Goal: Task Accomplishment & Management: Manage account settings

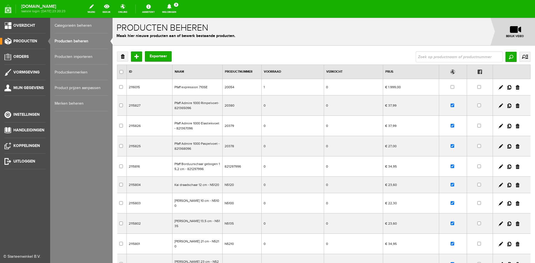
click at [64, 41] on link "Producten beheren" at bounding box center [81, 41] width 53 height 16
click at [21, 55] on span "Orders" at bounding box center [20, 56] width 15 height 5
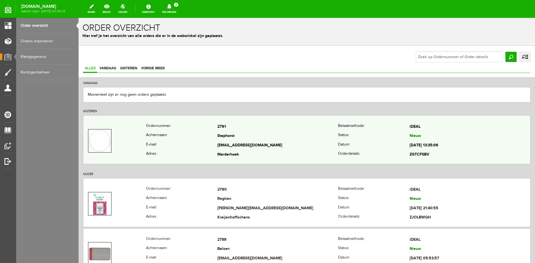
click at [282, 138] on td "Staphorst" at bounding box center [277, 136] width 121 height 9
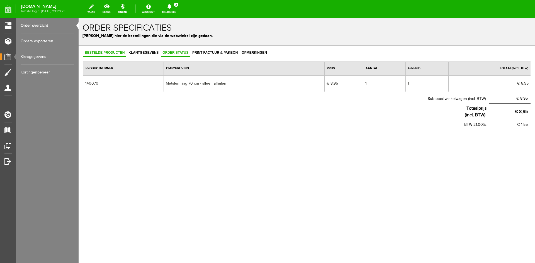
click at [171, 51] on span "Order status" at bounding box center [175, 53] width 29 height 4
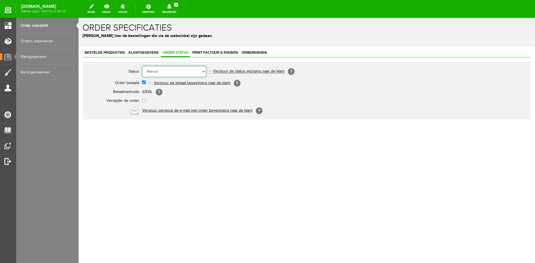
click at [203, 72] on select "Order niet afgerond Nieuw Order in behandeling Wacht op leverancier Wacht op be…" at bounding box center [174, 71] width 64 height 11
select select "7"
click at [142, 66] on select "Order niet afgerond Nieuw Order in behandeling Wacht op leverancier Wacht op be…" at bounding box center [174, 71] width 64 height 11
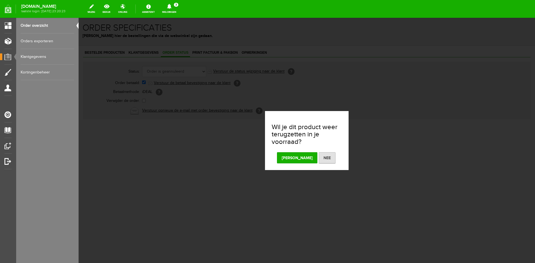
click at [319, 157] on button "Nee" at bounding box center [327, 157] width 17 height 11
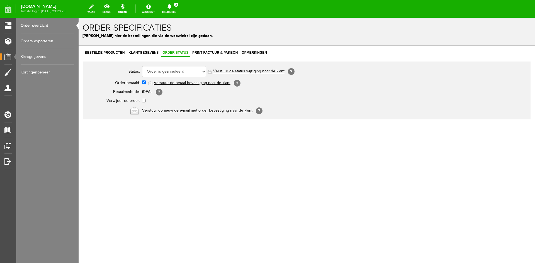
click at [230, 70] on link "Verstuur de status wijziging naar de klant" at bounding box center [248, 71] width 71 height 4
click at [34, 26] on link "Order overzicht" at bounding box center [47, 26] width 53 height 16
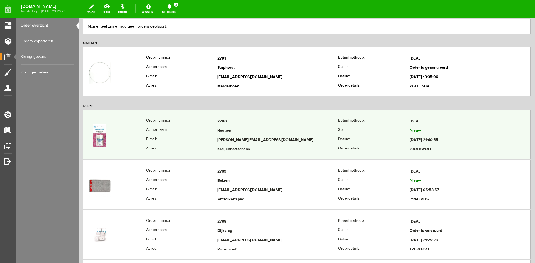
scroll to position [84, 0]
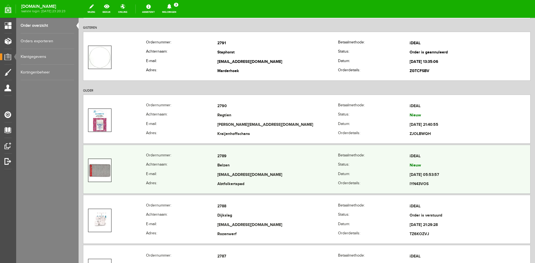
click at [276, 157] on td "2789" at bounding box center [277, 156] width 121 height 9
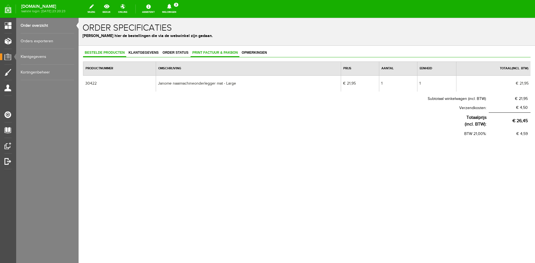
click at [206, 53] on span "Print factuur & pakbon" at bounding box center [215, 53] width 49 height 4
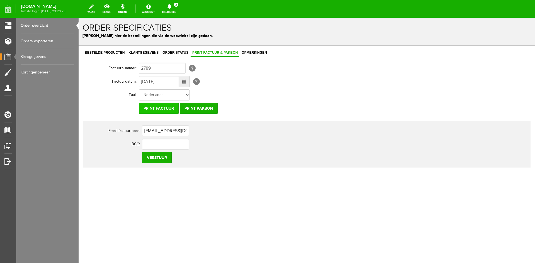
click at [161, 105] on input "Print factuur" at bounding box center [159, 108] width 40 height 11
click at [158, 107] on input "Print factuur" at bounding box center [159, 108] width 40 height 11
click at [45, 24] on link "Order overzicht" at bounding box center [47, 26] width 53 height 16
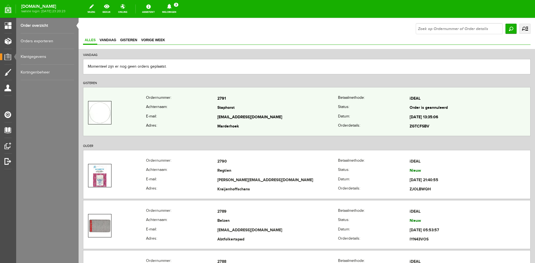
scroll to position [56, 0]
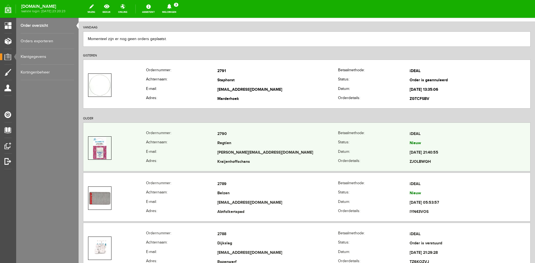
click at [193, 140] on th "Achternaam:" at bounding box center [182, 143] width 72 height 9
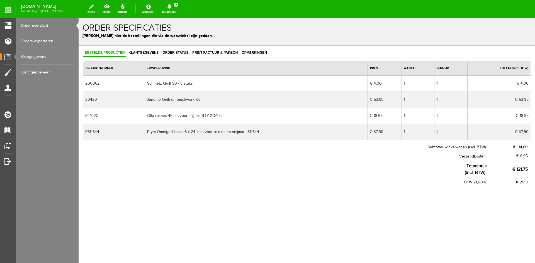
click at [48, 26] on link "Order overzicht" at bounding box center [47, 26] width 53 height 16
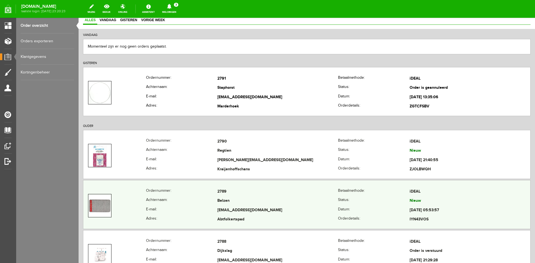
scroll to position [56, 0]
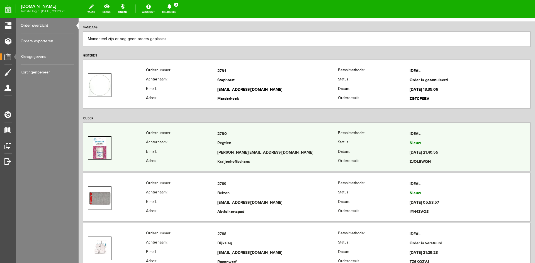
click at [220, 142] on td "Regtien" at bounding box center [277, 143] width 121 height 9
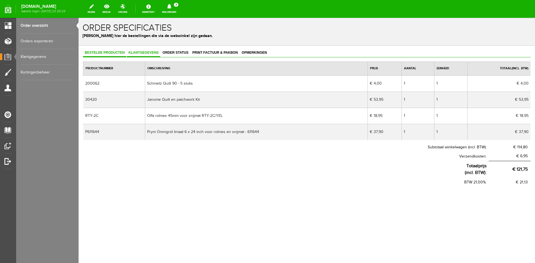
click at [140, 51] on span "Klantgegevens" at bounding box center [143, 53] width 33 height 4
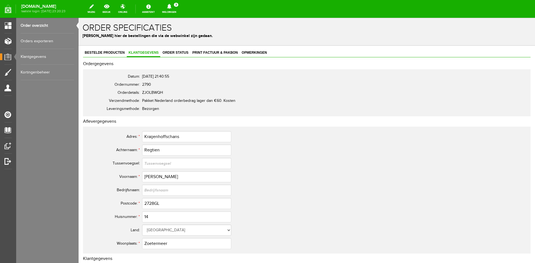
click at [45, 24] on link "Order overzicht" at bounding box center [47, 26] width 53 height 16
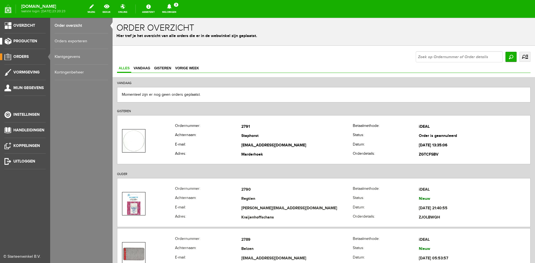
click at [24, 41] on span "Producten" at bounding box center [25, 41] width 24 height 5
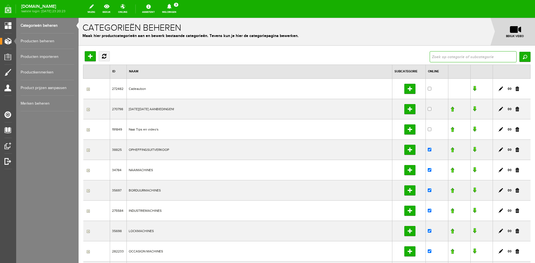
click at [444, 55] on input "text" at bounding box center [473, 56] width 87 height 11
type input "s"
type input "advent"
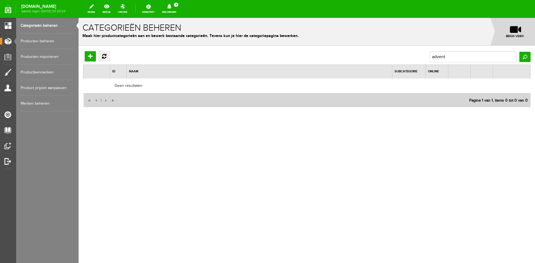
click at [46, 41] on link "Producten beheren" at bounding box center [47, 41] width 53 height 16
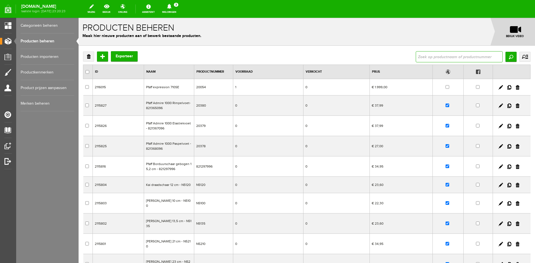
click at [461, 51] on input "text" at bounding box center [459, 56] width 87 height 11
type input "advent"
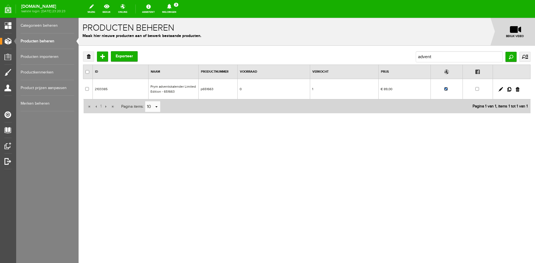
click at [447, 89] on input "checkbox" at bounding box center [446, 89] width 4 height 4
checkbox input "false"
click at [37, 38] on link "Producten beheren" at bounding box center [47, 41] width 53 height 16
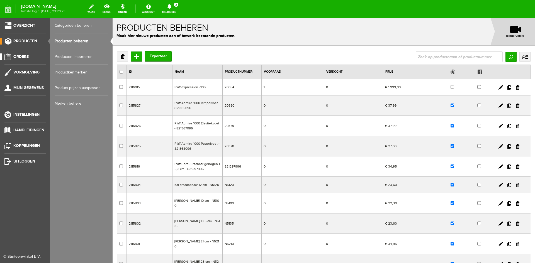
click at [25, 54] on span "Orders" at bounding box center [20, 56] width 15 height 5
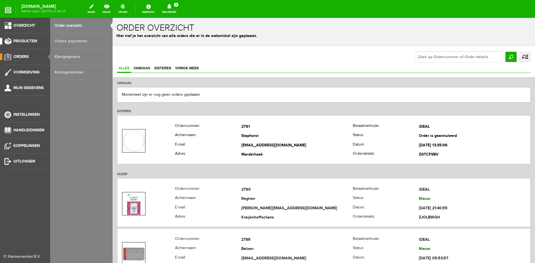
click at [21, 40] on span "Producten" at bounding box center [25, 41] width 24 height 5
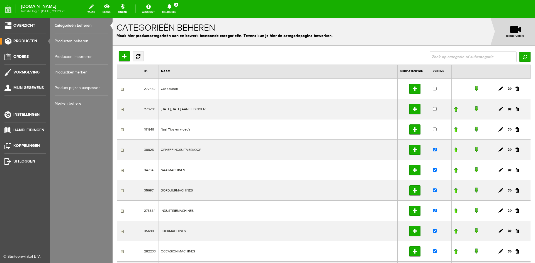
click at [88, 42] on link "Producten beheren" at bounding box center [81, 41] width 53 height 16
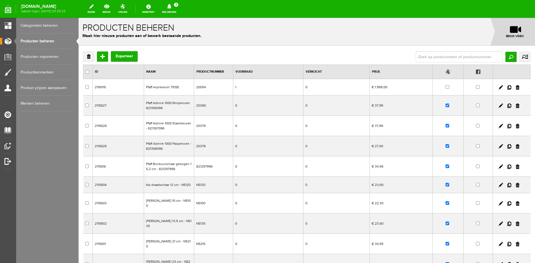
click at [443, 55] on input "text" at bounding box center [459, 56] width 87 height 11
type input "elite me"
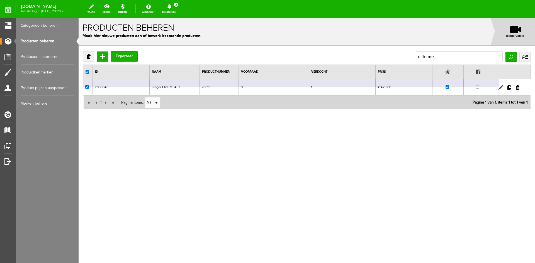
click at [500, 89] on link at bounding box center [500, 87] width 4 height 4
checkbox input "true"
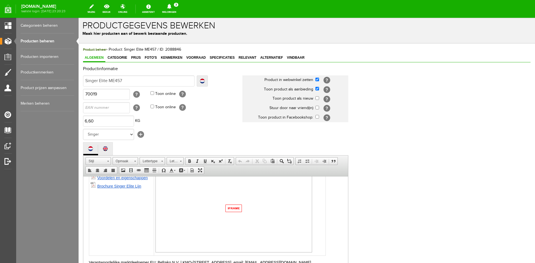
scroll to position [2, 0]
click at [197, 58] on span "Voorraad" at bounding box center [195, 58] width 23 height 4
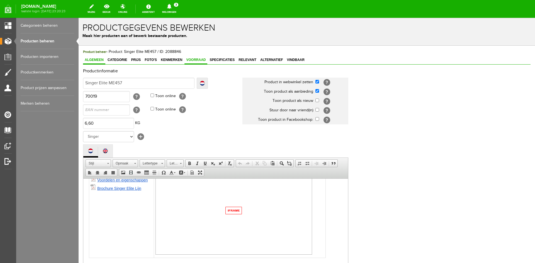
scroll to position [0, 0]
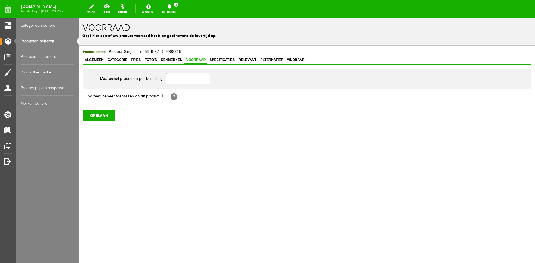
click at [197, 79] on input "text" at bounding box center [188, 78] width 45 height 11
type input "0"
click at [162, 94] on input "checkbox" at bounding box center [164, 96] width 4 height 4
checkbox input "true"
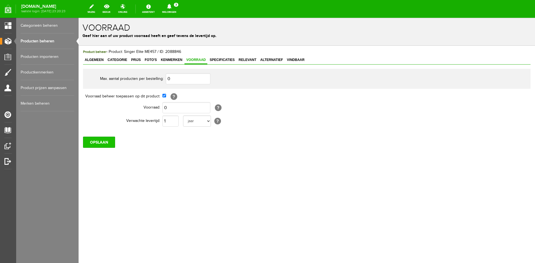
click at [108, 141] on input "OPSLAAN" at bounding box center [99, 142] width 32 height 11
click at [163, 96] on input "checkbox" at bounding box center [164, 96] width 4 height 4
checkbox input "false"
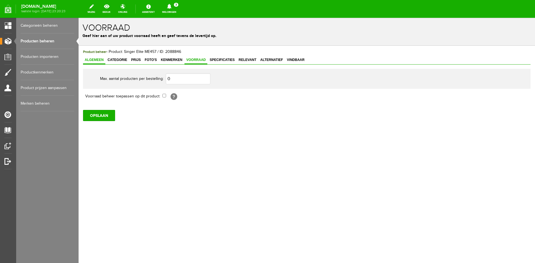
click at [94, 61] on span "Algemeen" at bounding box center [94, 60] width 22 height 4
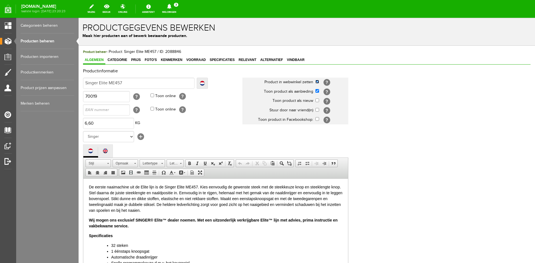
click at [317, 81] on input "checkbox" at bounding box center [317, 82] width 4 height 4
checkbox input "false"
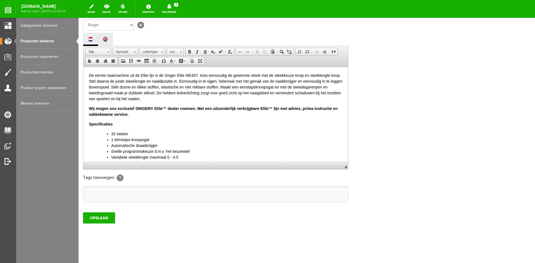
scroll to position [113, 0]
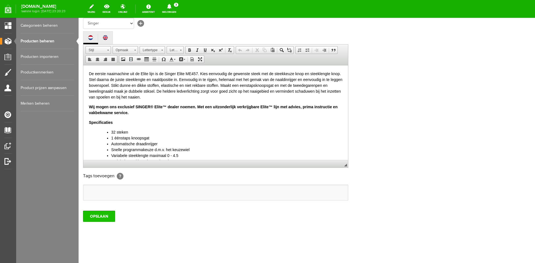
click at [105, 218] on input "OPSLAAN" at bounding box center [99, 216] width 32 height 11
drag, startPoint x: 132, startPoint y: 195, endPoint x: 113, endPoint y: 227, distance: 37.0
click at [115, 226] on div "Product beheer - Product: Singer Elite ME457 / ID: 2088846 Algemeen Categorie P…" at bounding box center [307, 97] width 456 height 331
click at [103, 214] on input "OPSLAAN" at bounding box center [99, 216] width 32 height 11
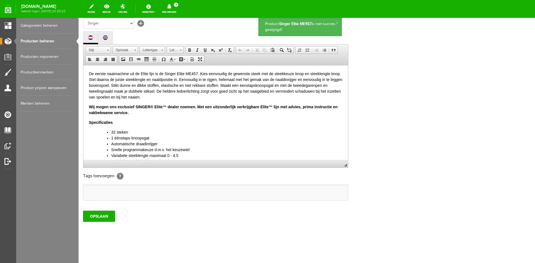
scroll to position [0, 0]
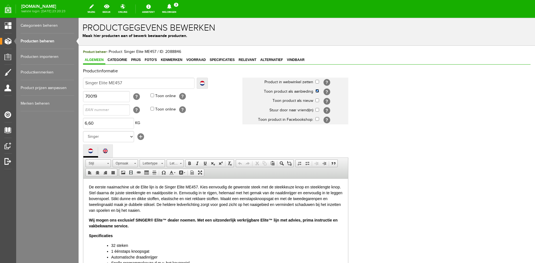
click at [317, 90] on input "checkbox" at bounding box center [317, 91] width 4 height 4
checkbox input "false"
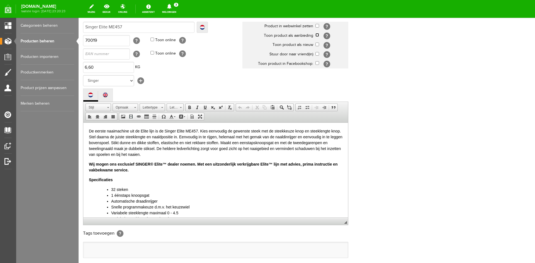
scroll to position [113, 0]
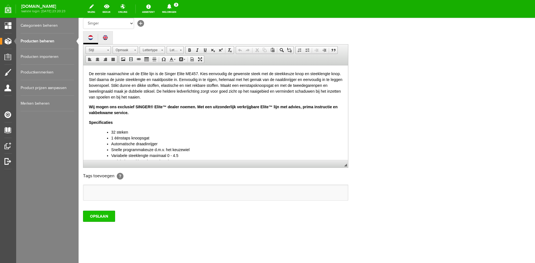
click at [102, 216] on input "OPSLAAN" at bounding box center [99, 216] width 32 height 11
click at [103, 214] on input "OPSLAAN" at bounding box center [99, 216] width 32 height 11
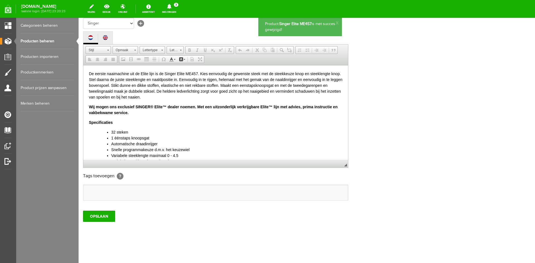
scroll to position [0, 0]
click at [52, 41] on link "Producten beheren" at bounding box center [47, 41] width 53 height 16
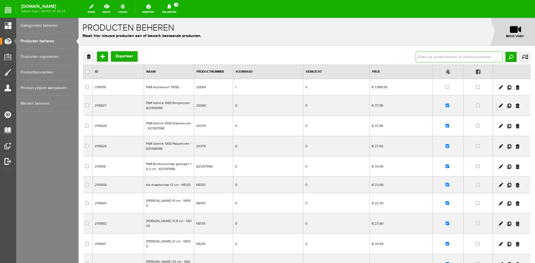
click at [447, 57] on input "text" at bounding box center [459, 56] width 87 height 11
type input "singer elite"
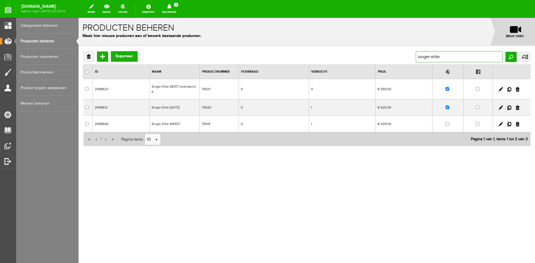
drag, startPoint x: 456, startPoint y: 58, endPoint x: 302, endPoint y: 72, distance: 154.7
click at [303, 72] on div "Verwijderen Toevoegen Exporteer singer elite Zoeken uitgebreid zoeken Categorie…" at bounding box center [306, 98] width 447 height 95
type input "c5655"
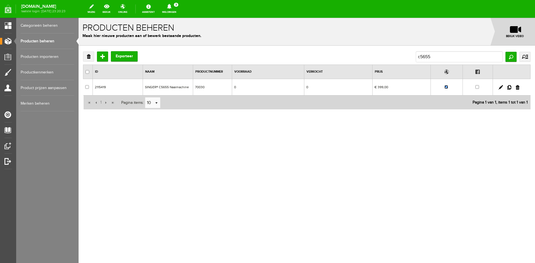
click at [446, 86] on input "checkbox" at bounding box center [446, 87] width 4 height 4
checkbox input "false"
drag, startPoint x: 455, startPoint y: 54, endPoint x: 359, endPoint y: 57, distance: 95.9
click at [359, 57] on div "Verwijderen Toevoegen Exporteer c5655 Zoeken uitgebreid zoeken Categorie Cadeau…" at bounding box center [306, 56] width 447 height 11
type input "5605"
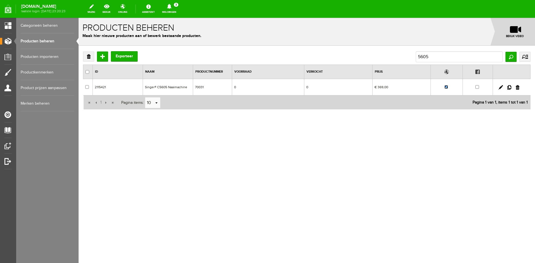
click at [446, 87] on input "checkbox" at bounding box center [446, 87] width 4 height 4
checkbox input "false"
drag, startPoint x: 441, startPoint y: 53, endPoint x: 325, endPoint y: 48, distance: 116.6
click at [325, 47] on div "Verwijderen Toevoegen Exporteer 5605 Zoeken uitgebreid zoeken Categorie Cadeaub…" at bounding box center [307, 99] width 456 height 106
type input "heavy"
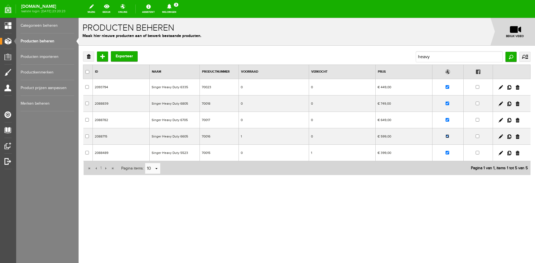
click at [448, 136] on input "checkbox" at bounding box center [447, 137] width 4 height 4
checkbox input "false"
click at [447, 87] on input "checkbox" at bounding box center [447, 87] width 4 height 4
checkbox input "false"
click at [449, 151] on input "checkbox" at bounding box center [447, 153] width 4 height 4
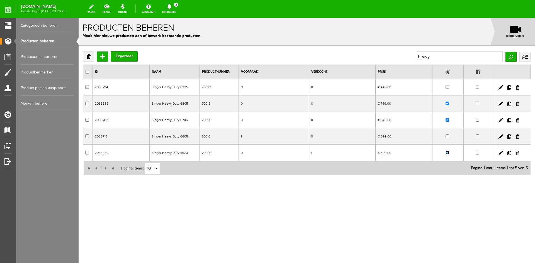
checkbox input "false"
drag, startPoint x: 425, startPoint y: 57, endPoint x: 361, endPoint y: 56, distance: 64.4
click at [364, 56] on div "Verwijderen Toevoegen Exporteer heavy Zoeken uitgebreid zoeken Categorie Cadeau…" at bounding box center [306, 56] width 447 height 11
type input "elite"
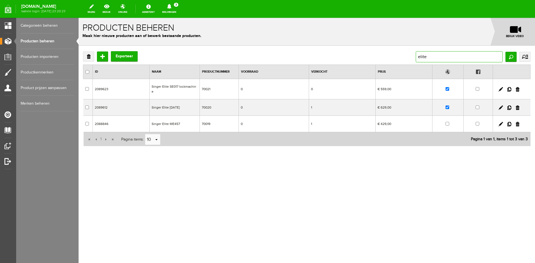
drag, startPoint x: 398, startPoint y: 60, endPoint x: 326, endPoint y: 62, distance: 72.2
click at [326, 62] on div "Verwijderen Toevoegen Exporteer elite Zoeken uitgebreid zoeken Categorie Cadeau…" at bounding box center [306, 56] width 447 height 11
type input "smarter"
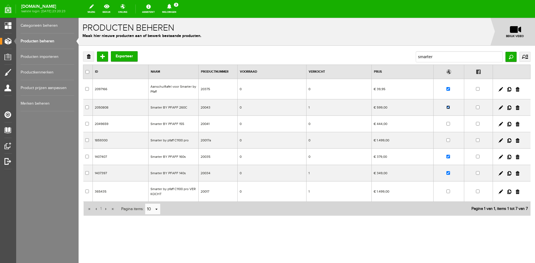
click at [450, 108] on input "checkbox" at bounding box center [448, 108] width 4 height 4
checkbox input "false"
drag, startPoint x: 433, startPoint y: 55, endPoint x: 361, endPoint y: 74, distance: 75.2
click at [363, 75] on div "Verwijderen Toevoegen Exporteer smarter Zoeken uitgebreid zoeken Categorie Cade…" at bounding box center [306, 133] width 447 height 165
type input "selevy"
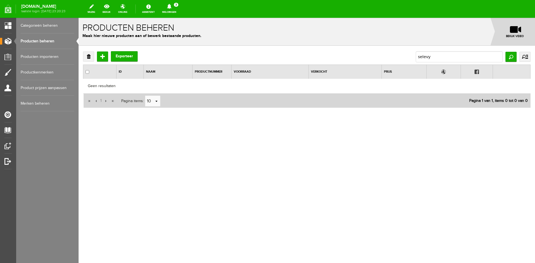
click at [457, 50] on div "Verwijderen Toevoegen Exporteer selevy Zoeken uitgebreid zoeken Categorie Cadea…" at bounding box center [307, 98] width 456 height 104
click at [456, 58] on input "selevy" at bounding box center [459, 56] width 87 height 11
type input "selevt"
drag, startPoint x: 438, startPoint y: 55, endPoint x: 354, endPoint y: 57, distance: 84.4
click at [356, 57] on div "Verwijderen Toevoegen Exporteer selevt Zoeken uitgebreid zoeken Categorie Cadea…" at bounding box center [306, 56] width 447 height 11
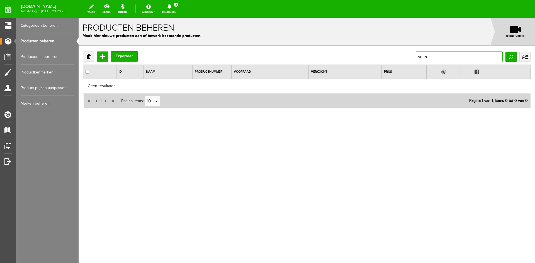
type input "select"
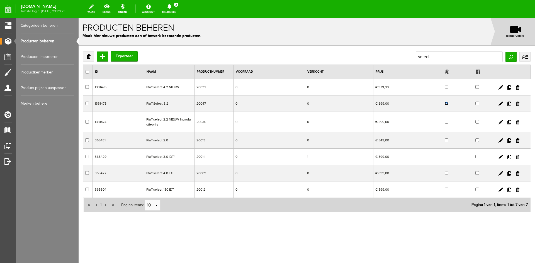
click at [446, 104] on input "checkbox" at bounding box center [447, 104] width 4 height 4
checkbox input "false"
drag, startPoint x: 392, startPoint y: 58, endPoint x: 345, endPoint y: 62, distance: 47.2
click at [345, 62] on div "Verwijderen Toevoegen Exporteer select Zoeken uitgebreid zoeken Categorie Cadea…" at bounding box center [306, 56] width 447 height 11
type input "620"
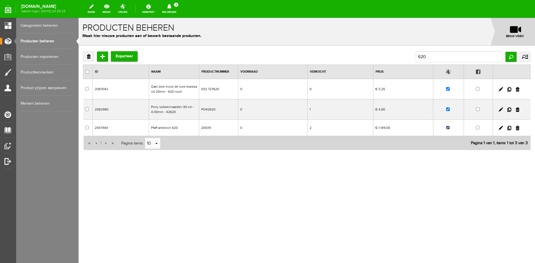
click at [448, 128] on input "checkbox" at bounding box center [448, 128] width 4 height 4
checkbox input "false"
drag, startPoint x: 442, startPoint y: 58, endPoint x: 339, endPoint y: 58, distance: 102.8
click at [340, 58] on div "Verwijderen Toevoegen Exporteer 620 Zoeken uitgebreid zoeken Categorie Cadeaubo…" at bounding box center [306, 56] width 447 height 11
type input "635"
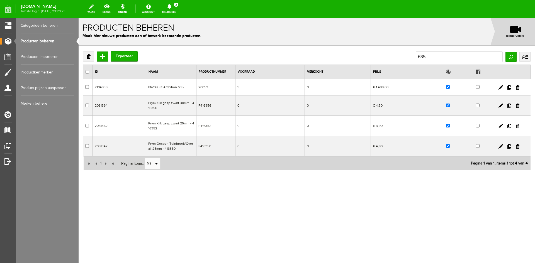
drag, startPoint x: 433, startPoint y: 50, endPoint x: 321, endPoint y: 60, distance: 112.7
click at [321, 60] on div "Verwijderen Toevoegen Exporteer 635 Zoeken uitgebreid zoeken Categorie Cadeaubo…" at bounding box center [307, 129] width 456 height 167
drag, startPoint x: 433, startPoint y: 53, endPoint x: 305, endPoint y: 52, distance: 128.2
click at [315, 55] on div "Verwijderen Toevoegen Exporteer 635 Zoeken uitgebreid zoeken Categorie Cadeaubo…" at bounding box center [306, 56] width 447 height 11
type input "memory craft"
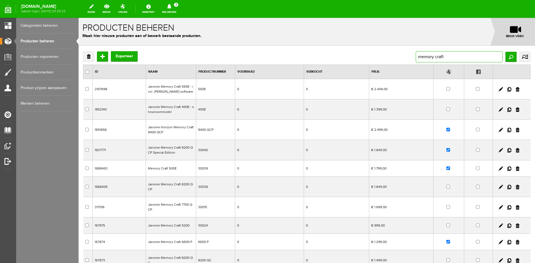
click at [455, 56] on input "memory craft" at bounding box center [459, 56] width 87 height 11
type input "memory craft 8200"
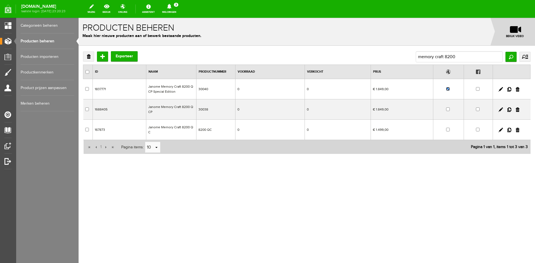
click at [447, 88] on input "checkbox" at bounding box center [448, 89] width 4 height 4
checkbox input "false"
click at [460, 56] on input "memory craft 8200" at bounding box center [459, 56] width 87 height 11
type input "memory craft 415"
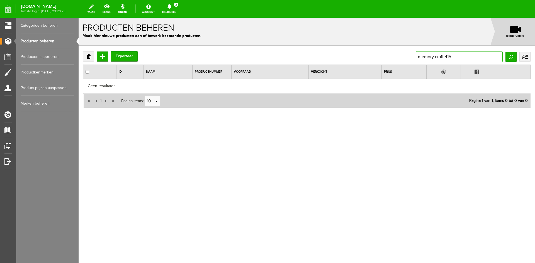
drag, startPoint x: 422, startPoint y: 55, endPoint x: 300, endPoint y: 51, distance: 122.1
click at [301, 51] on div "Verwijderen Toevoegen Exporteer memory craft 415 Zoeken uitgebreid zoeken Categ…" at bounding box center [307, 98] width 456 height 104
type input "opal 690q"
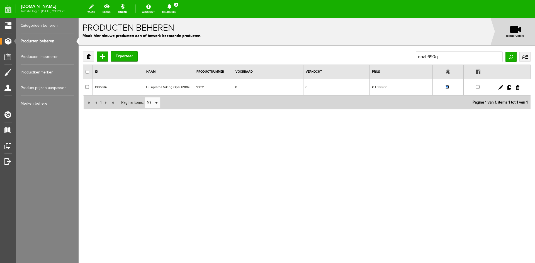
click at [447, 86] on input "checkbox" at bounding box center [447, 87] width 4 height 4
checkbox input "false"
drag, startPoint x: 457, startPoint y: 58, endPoint x: 273, endPoint y: 49, distance: 183.8
click at [277, 51] on div "Verwijderen Toevoegen Exporteer opal 690q Zoeken uitgebreid zoeken Categorie Ca…" at bounding box center [306, 56] width 447 height 11
type input "sapphire 85"
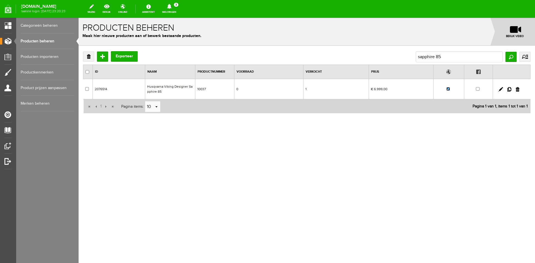
click at [447, 89] on input "checkbox" at bounding box center [448, 89] width 4 height 4
checkbox input "false"
drag, startPoint x: 419, startPoint y: 57, endPoint x: 365, endPoint y: 57, distance: 53.8
click at [366, 57] on div "Verwijderen Toevoegen Exporteer sapphire 85 Zoeken uitgebreid zoeken Categorie …" at bounding box center [306, 56] width 447 height 11
type input "onyx"
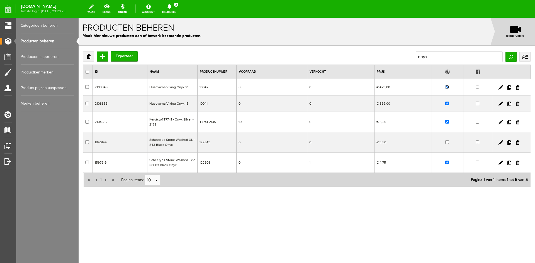
click at [447, 87] on input "checkbox" at bounding box center [447, 87] width 4 height 4
checkbox input "false"
click at [447, 103] on input "checkbox" at bounding box center [447, 104] width 4 height 4
checkbox input "false"
drag, startPoint x: 446, startPoint y: 58, endPoint x: 286, endPoint y: 53, distance: 160.0
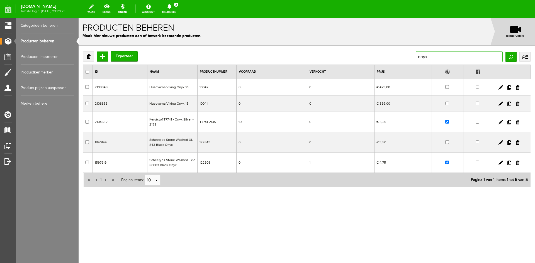
click at [296, 56] on div "Verwijderen Toevoegen Exporteer onyx Zoeken uitgebreid zoeken Categorie Cadeaub…" at bounding box center [306, 56] width 447 height 11
type input "singer f20"
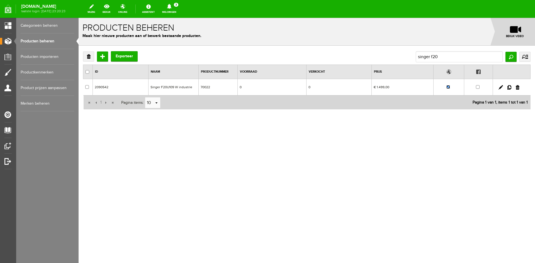
click at [448, 87] on input "checkbox" at bounding box center [448, 87] width 4 height 4
checkbox input "false"
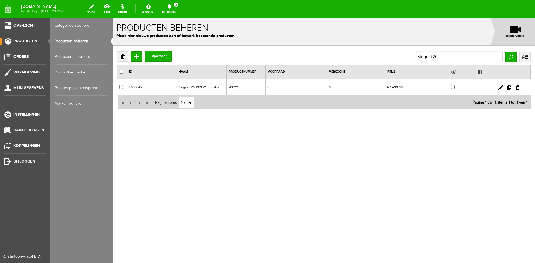
click at [69, 25] on link "Categorieën beheren" at bounding box center [81, 26] width 53 height 16
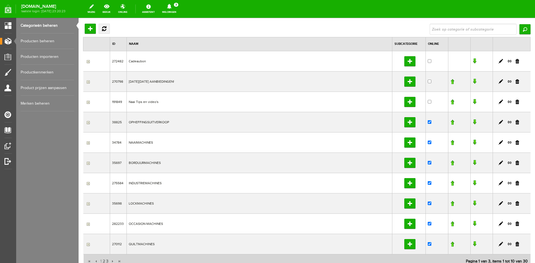
scroll to position [28, 0]
click at [428, 183] on input "checkbox" at bounding box center [430, 183] width 4 height 4
checkbox input "false"
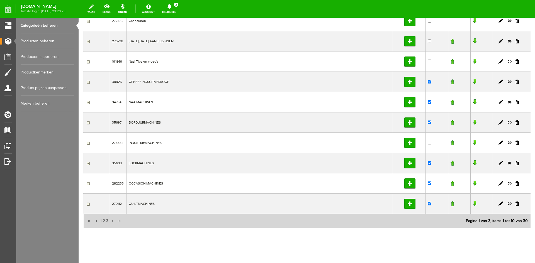
scroll to position [75, 0]
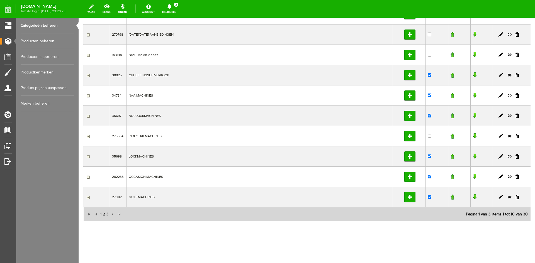
click at [103, 214] on span "2" at bounding box center [103, 214] width 3 height 11
click at [108, 214] on span "3" at bounding box center [107, 214] width 3 height 11
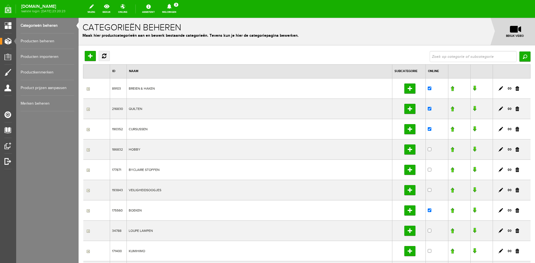
scroll to position [0, 0]
click at [32, 37] on link "Producten beheren" at bounding box center [47, 41] width 53 height 16
